Goal: Find specific page/section: Find specific page/section

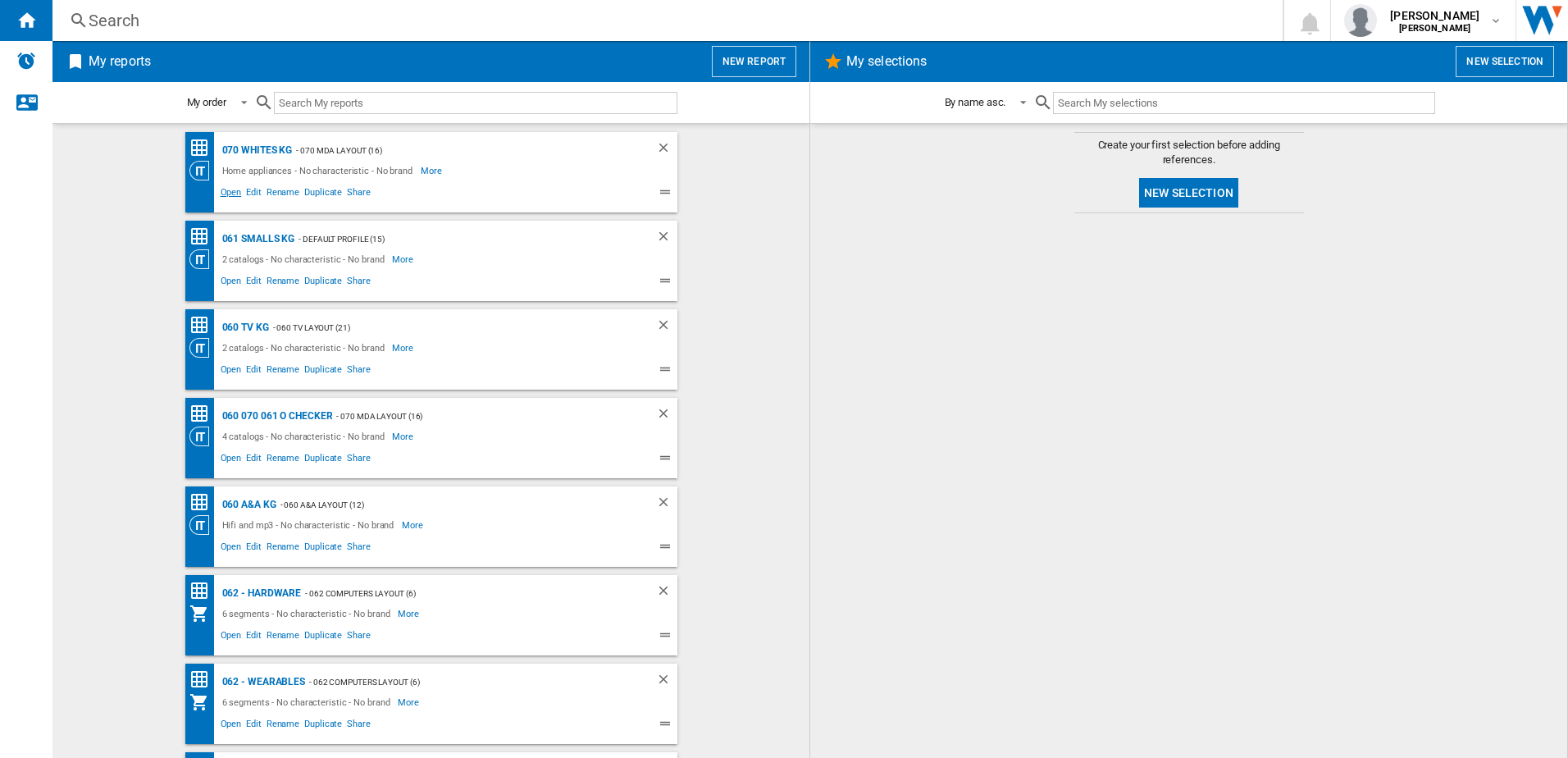
click at [230, 196] on span "Open" at bounding box center [231, 194] width 26 height 20
click at [218, 283] on span "Open" at bounding box center [231, 283] width 26 height 20
click at [230, 369] on span "Open" at bounding box center [231, 372] width 26 height 20
